Goal: Complete application form: Complete application form

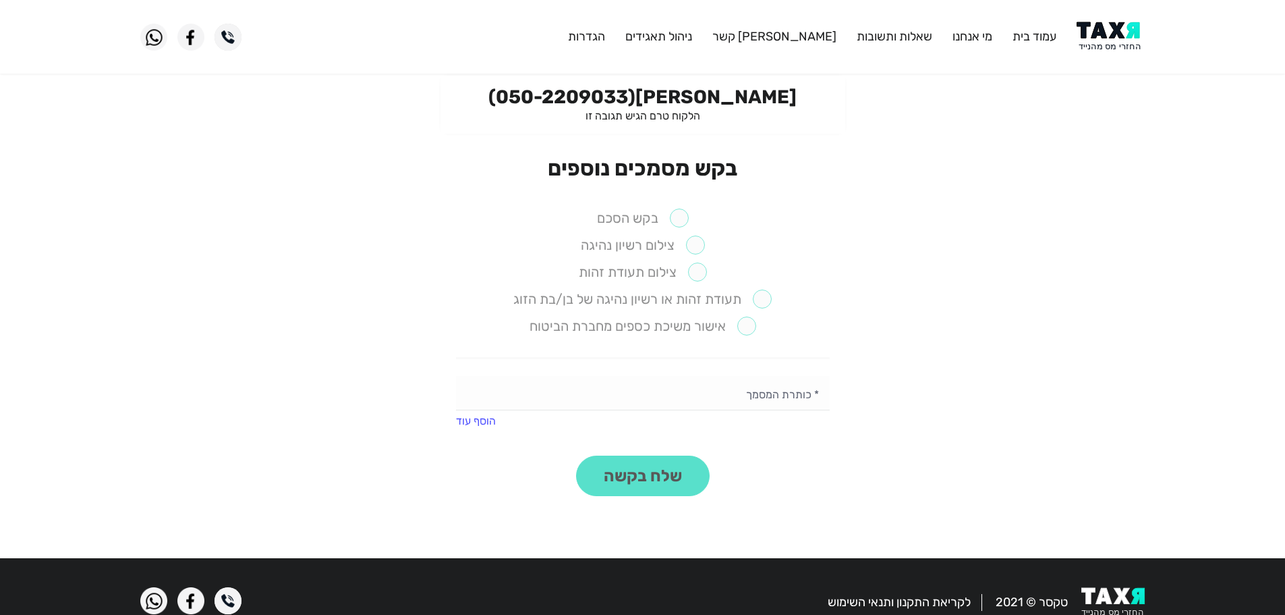
click at [681, 211] on label "בקש הסכם" at bounding box center [643, 217] width 92 height 19
click at [675, 218] on label "בקש הסכם" at bounding box center [643, 217] width 92 height 19
click at [711, 127] on div "מאיה לאנג (050-2209033) הלקוח טרם הגיש תגובה זו" at bounding box center [643, 105] width 405 height 58
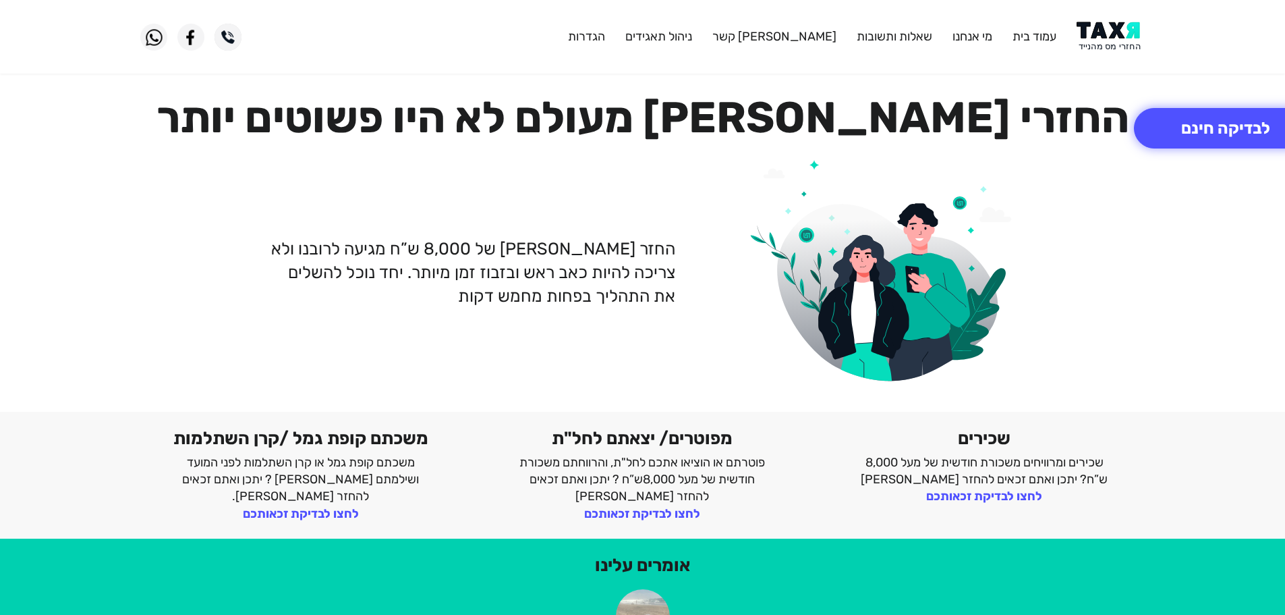
click at [1115, 33] on img at bounding box center [1111, 37] width 68 height 30
click at [1187, 133] on button "לבדיקה חינם" at bounding box center [1226, 128] width 184 height 40
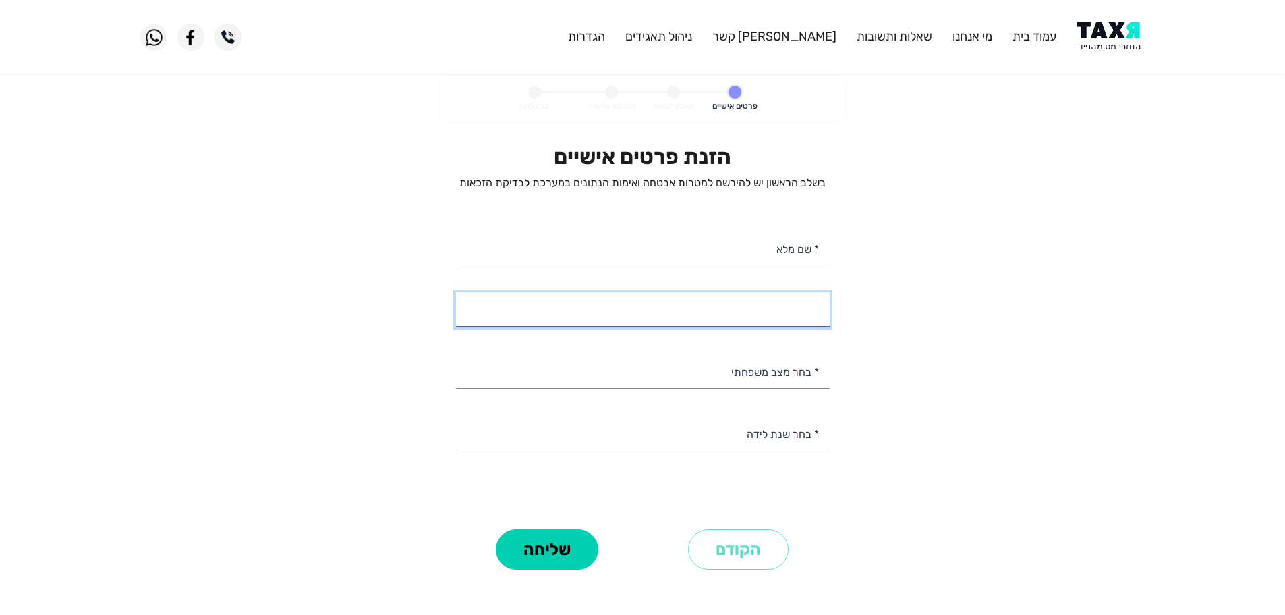
click at [783, 312] on input "* מספר טלפון" at bounding box center [643, 309] width 374 height 34
paste input "0502209033"
type input "0502209033"
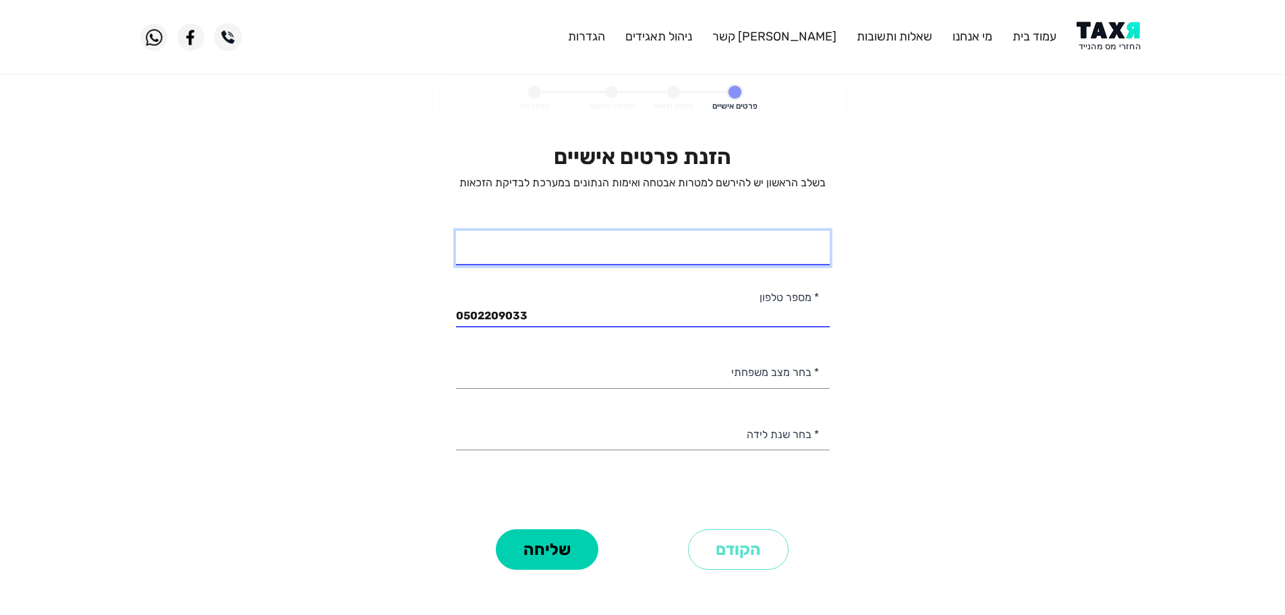
click at [766, 248] on input "* שם מלא" at bounding box center [643, 248] width 374 height 34
paste input "[PERSON_NAME]"
type input "[PERSON_NAME]"
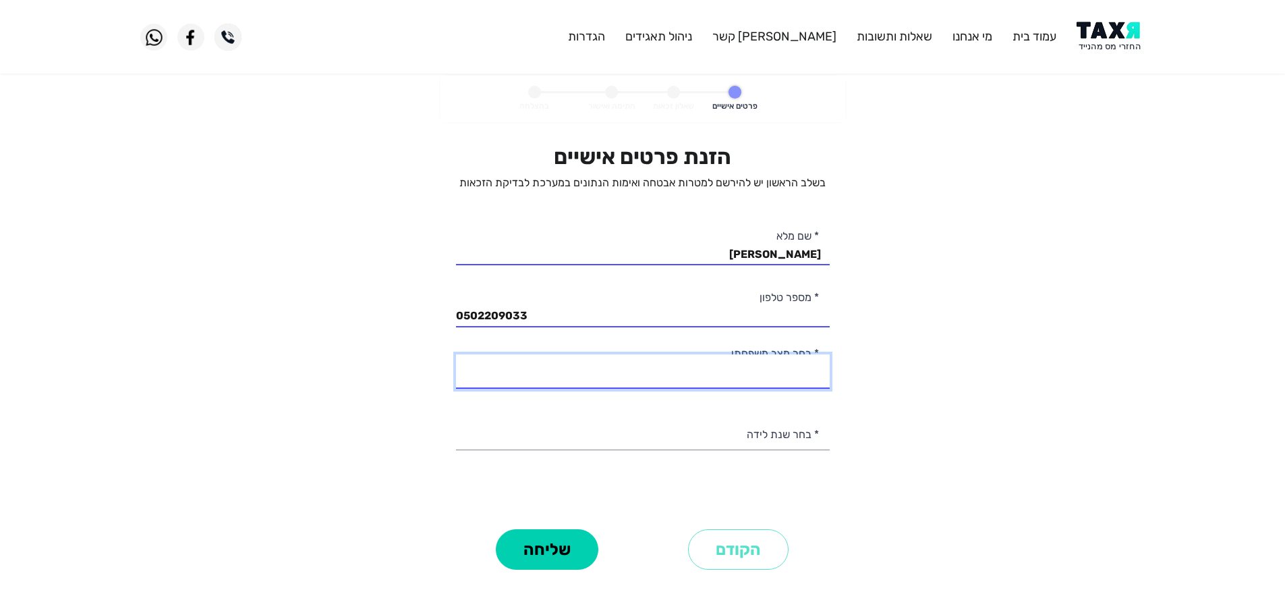
click at [757, 376] on select "רווק/ה נשוי/[PERSON_NAME]/ה אלמן/נה" at bounding box center [643, 371] width 374 height 34
select select "1: Single"
click at [456, 354] on select "רווק/ה נשוי/[PERSON_NAME]/ה אלמן/נה" at bounding box center [643, 371] width 374 height 34
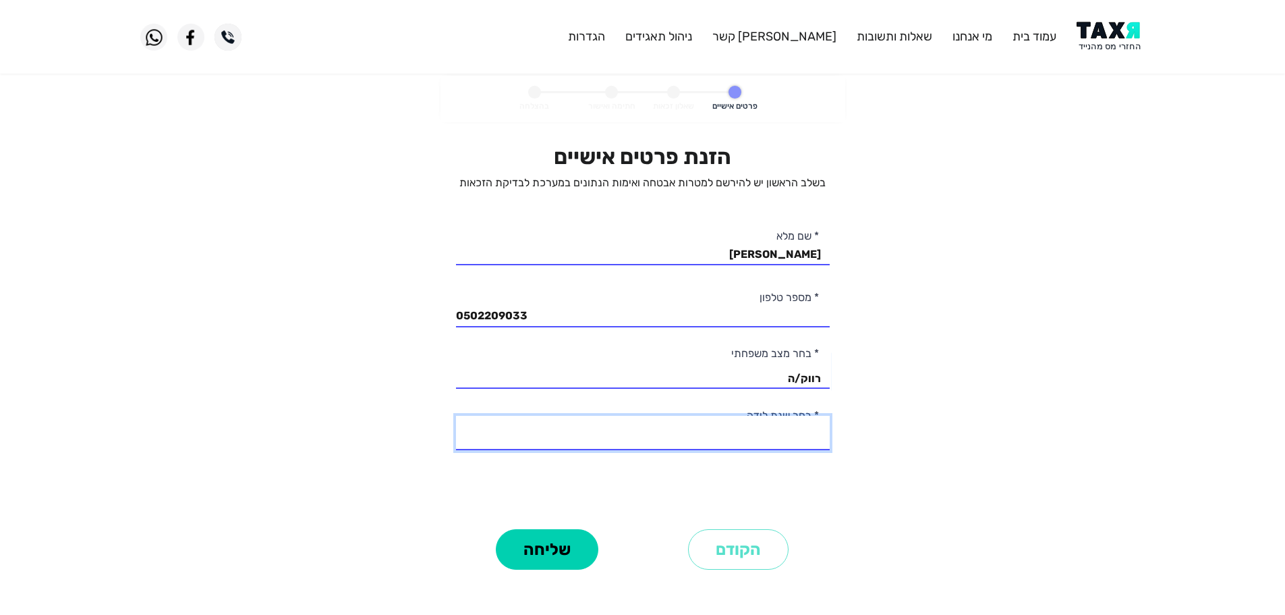
click at [768, 439] on select "2003 2002 2001 2000 1999 1998 1997 1996 1995 1994 1993 1992 1991 1990 1989 1988…" at bounding box center [643, 433] width 374 height 34
select select "5: 1999"
click at [456, 416] on select "2003 2002 2001 2000 1999 1998 1997 1996 1995 1994 1993 1992 1991 1990 1989 1988…" at bounding box center [643, 433] width 374 height 34
click at [545, 545] on button "שליחה" at bounding box center [547, 549] width 103 height 40
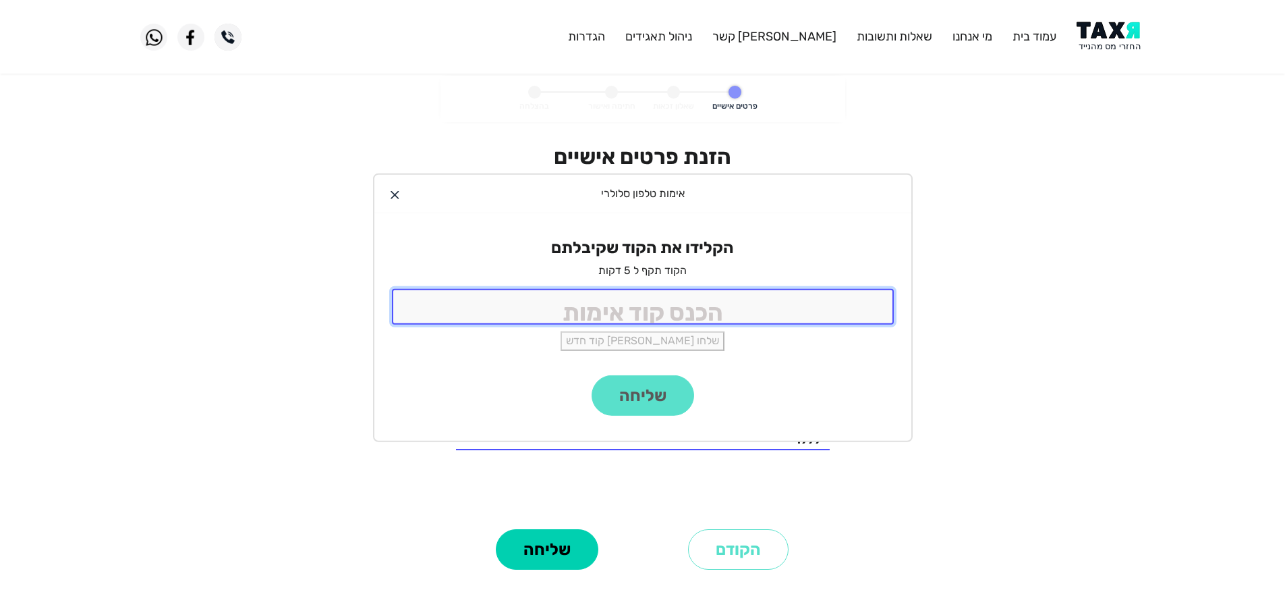
click at [733, 316] on input "tel" at bounding box center [643, 307] width 502 height 36
type input "9988"
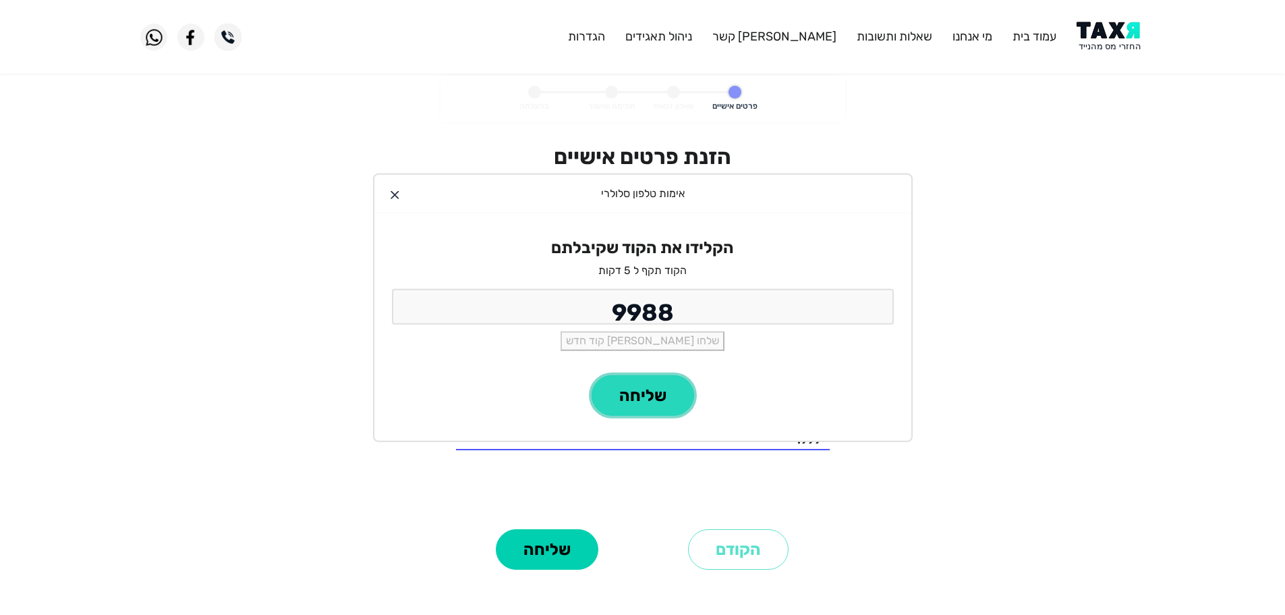
click at [663, 388] on button "שליחה" at bounding box center [643, 395] width 103 height 40
